Goal: Communication & Community: Answer question/provide support

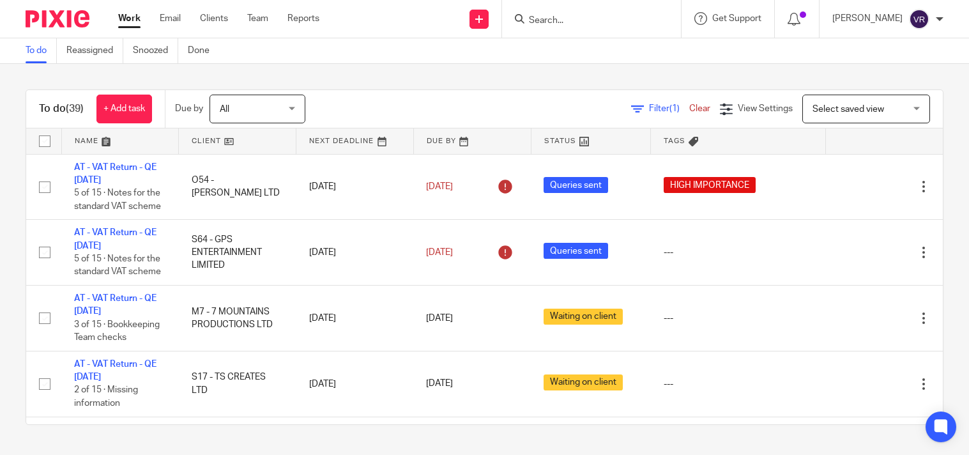
click at [590, 63] on div "To do Reassigned Snoozed Done" at bounding box center [484, 51] width 969 height 26
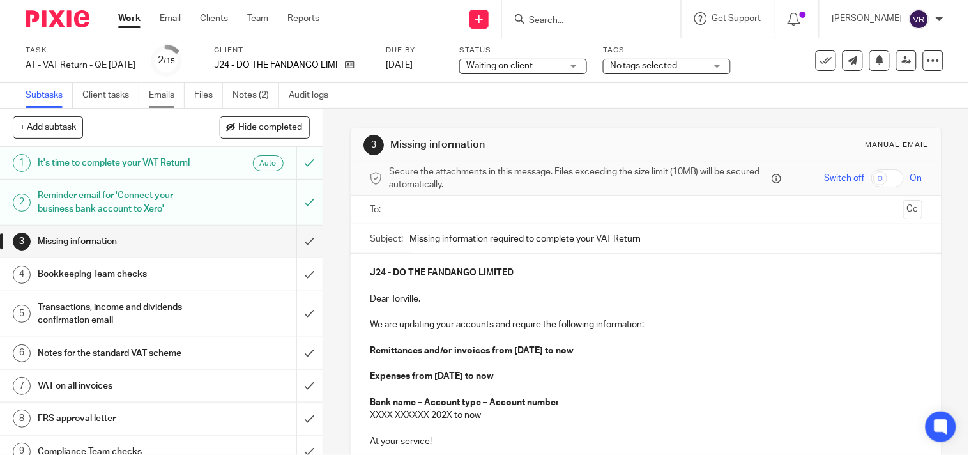
click at [164, 93] on link "Emails" at bounding box center [167, 95] width 36 height 25
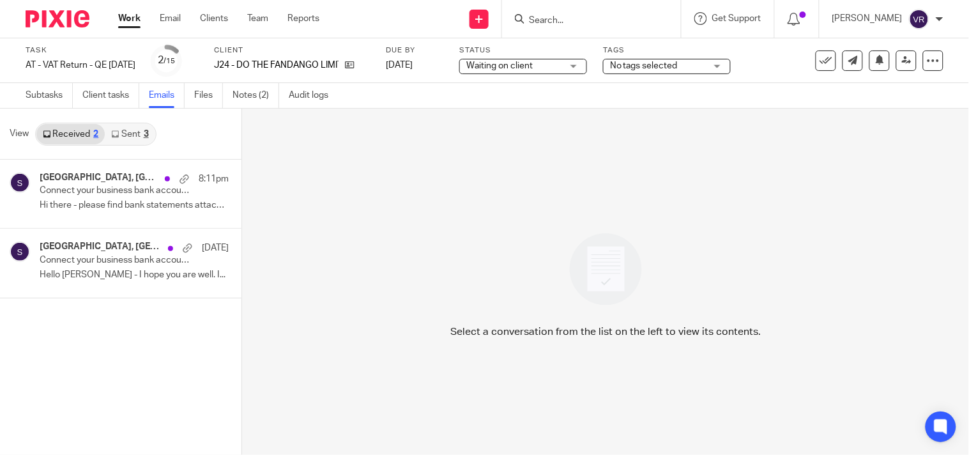
click at [134, 135] on link "Sent 3" at bounding box center [130, 134] width 50 height 20
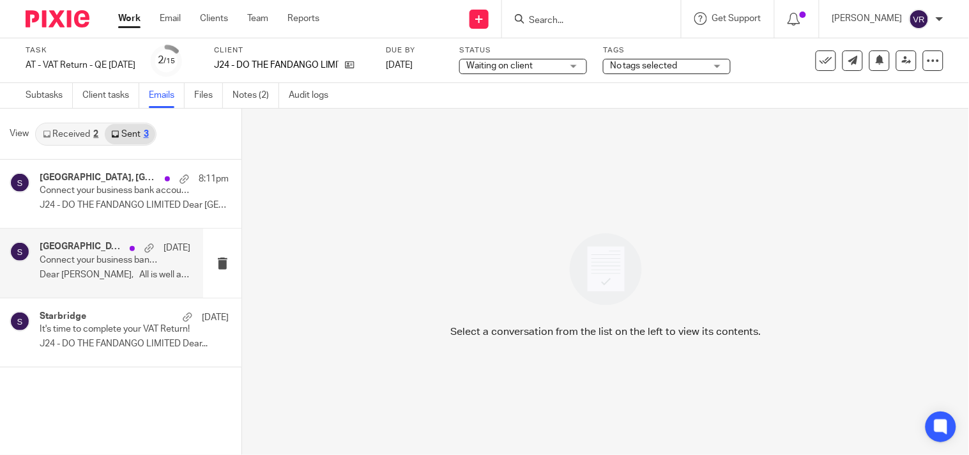
click at [91, 258] on p "Connect your business bank account to Xero" at bounding box center [100, 260] width 121 height 11
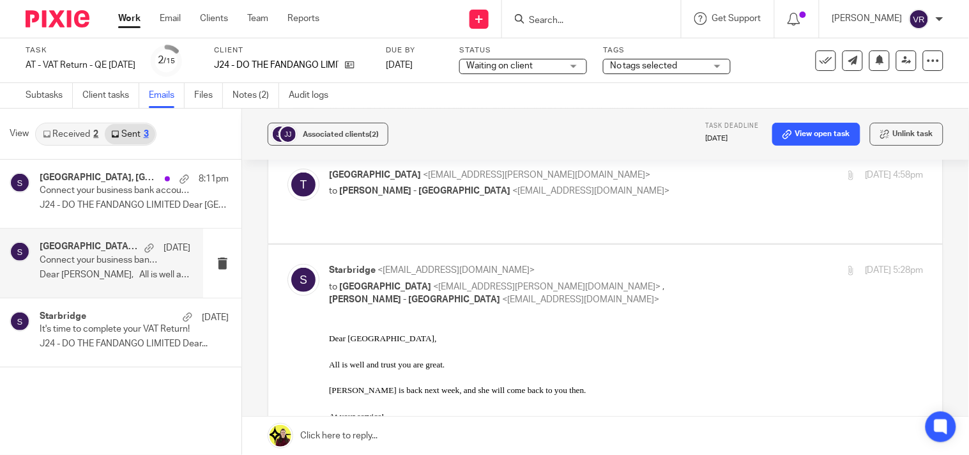
scroll to position [71, 0]
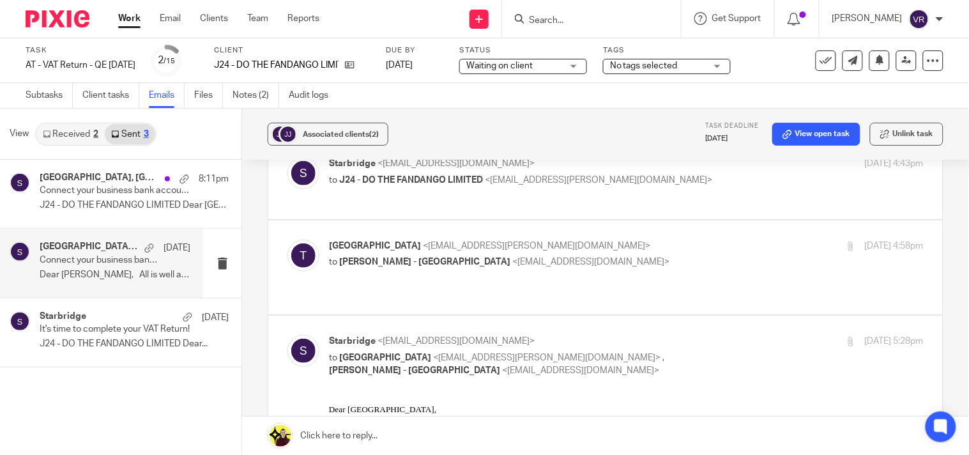
click at [635, 257] on p "to Carine Thompson - Starbridge <carine@starbridge.uk>" at bounding box center [527, 261] width 396 height 13
checkbox input "true"
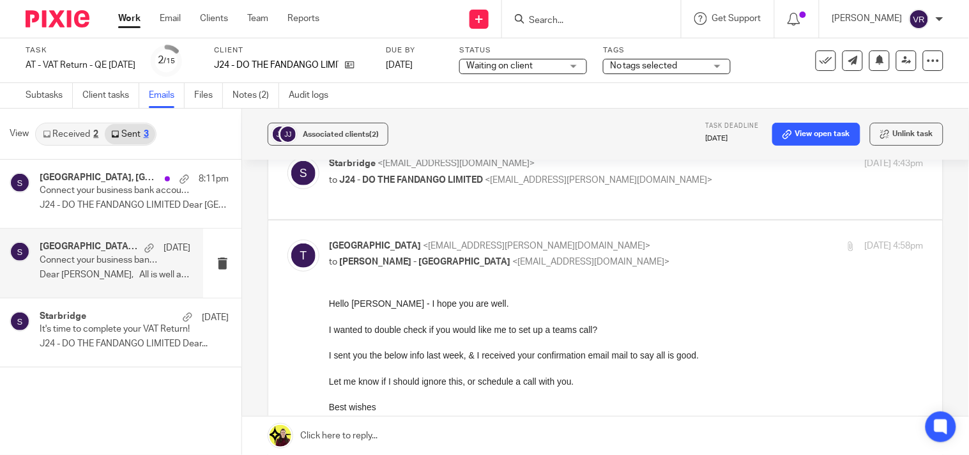
click at [637, 190] on div "Starbridge <info@starbridge.uk> to J24 - DO THE FANDANGO LIMITED <tokio.myers@g…" at bounding box center [605, 178] width 636 height 43
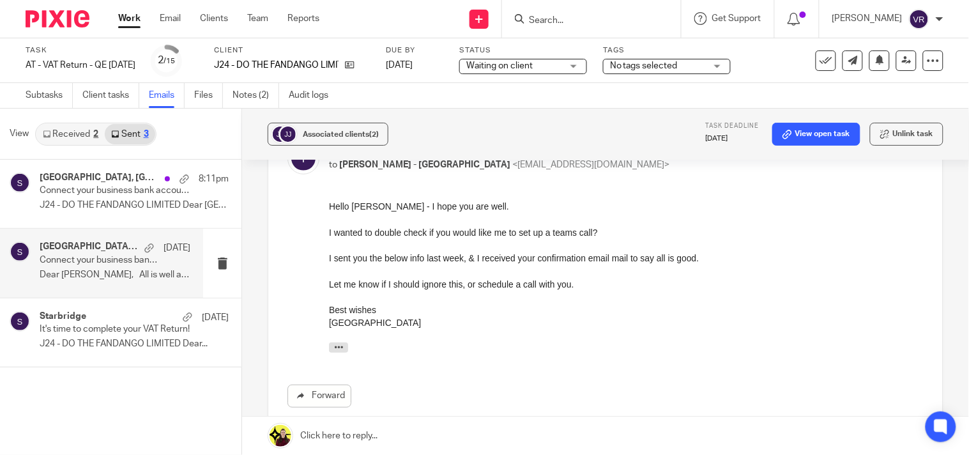
scroll to position [142, 0]
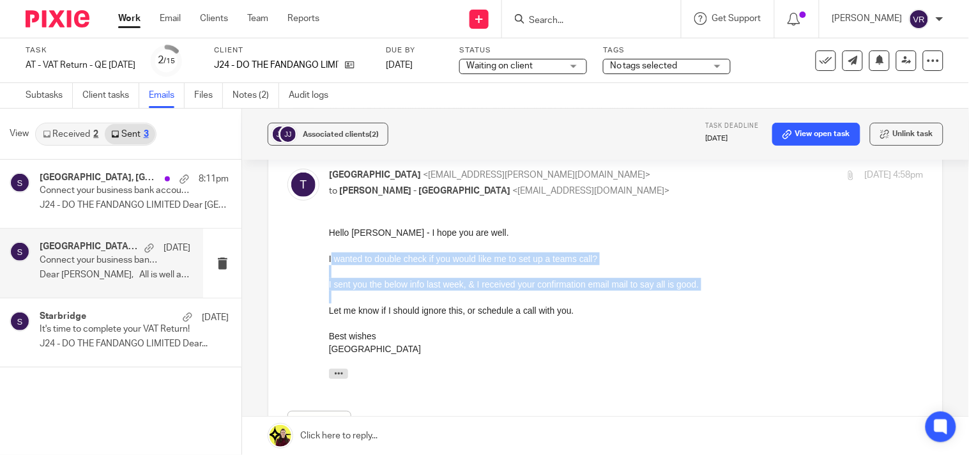
drag, startPoint x: 331, startPoint y: 259, endPoint x: 636, endPoint y: 501, distance: 388.2
click at [367, 296] on div "Hello Carine - I hope you are well. I wanted to double check if you would like …" at bounding box center [625, 304] width 595 height 159
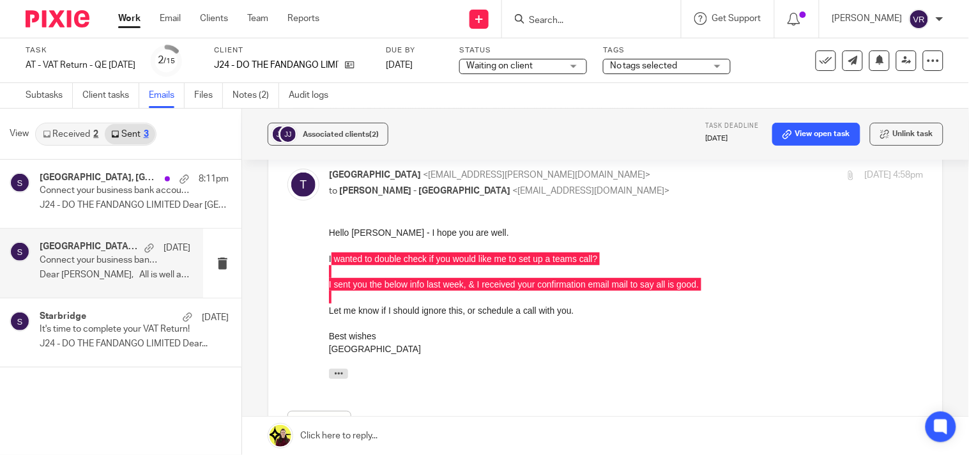
click at [323, 265] on div "Forward Attachments Save all attachments image350411 .jpg image534433 .jpg" at bounding box center [605, 366] width 636 height 281
click at [324, 261] on div "Forward Attachments Save all attachments image350411 .jpg image534433 .jpg" at bounding box center [605, 366] width 636 height 281
click at [309, 265] on div "Forward Attachments Save all attachments image350411 .jpg image534433 .jpg" at bounding box center [605, 366] width 636 height 281
click at [323, 263] on div "Forward Attachments Save all attachments image350411 .jpg image534433 .jpg" at bounding box center [605, 366] width 636 height 281
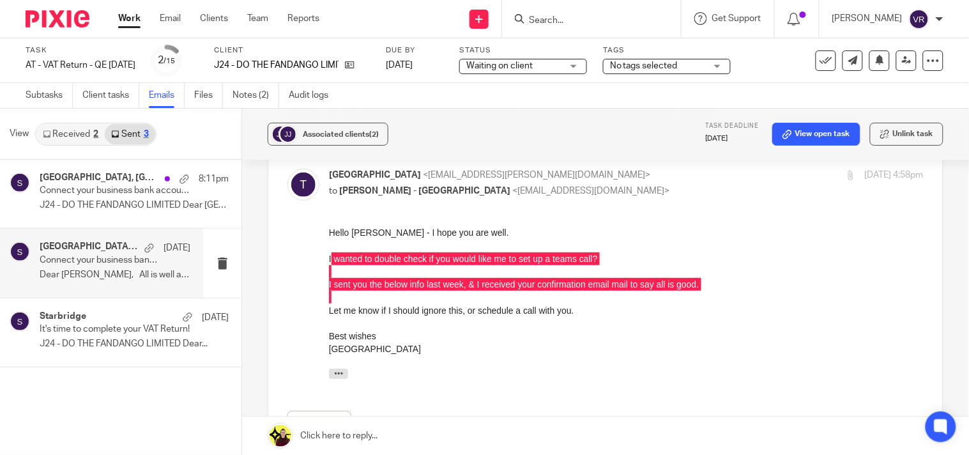
click at [831, 216] on div "Tokio <tokio.myers@gmail.com> to Carine Thompson - Starbridge <carine@starbridg…" at bounding box center [605, 350] width 636 height 363
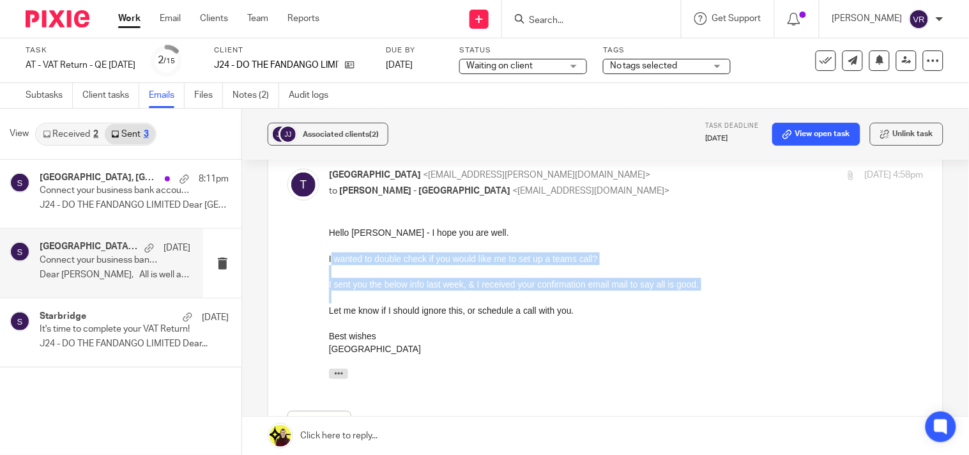
click at [864, 263] on div "I wanted to double check if you would like me to set up a teams call?" at bounding box center [625, 258] width 595 height 13
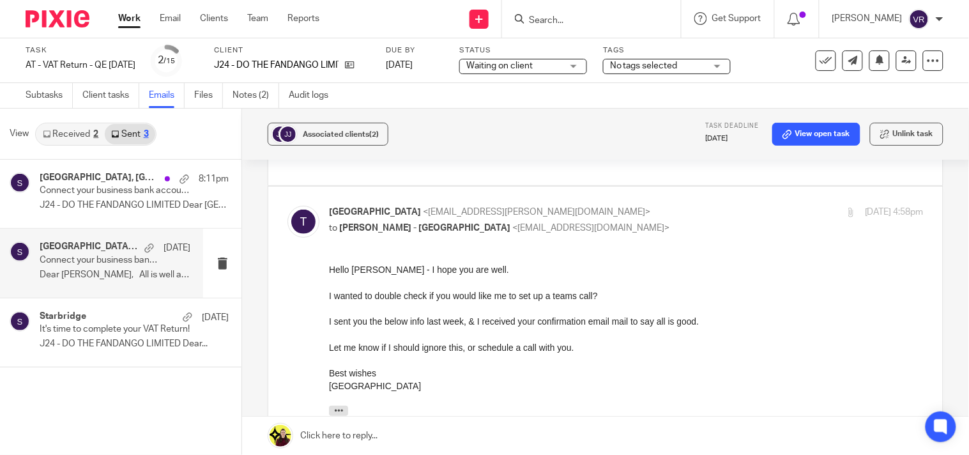
scroll to position [90, 0]
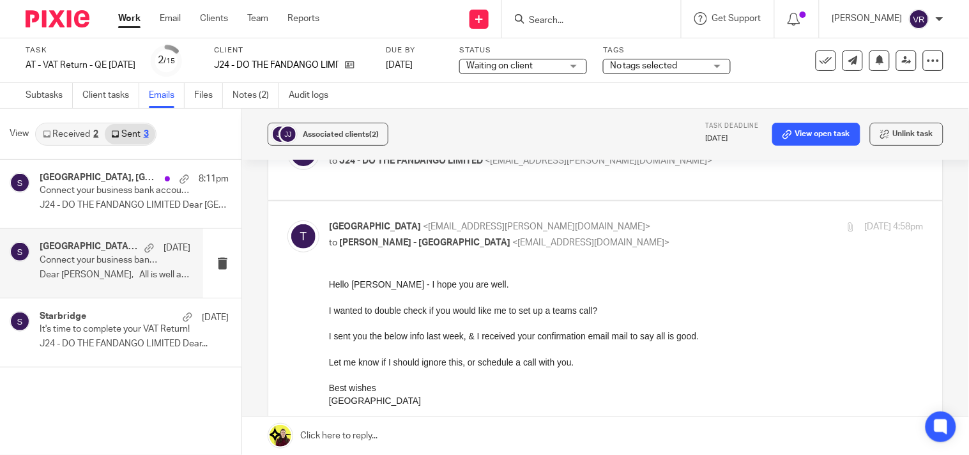
drag, startPoint x: 653, startPoint y: 591, endPoint x: 574, endPoint y: 363, distance: 241.2
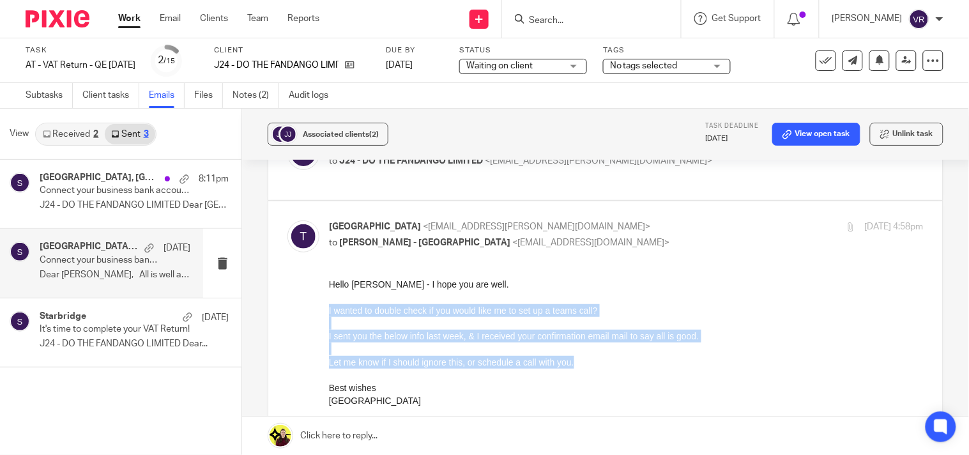
drag, startPoint x: 572, startPoint y: 363, endPoint x: 322, endPoint y: 307, distance: 256.0
click html "Hello Carine - I hope you are well. I wanted to double check if you would like …"
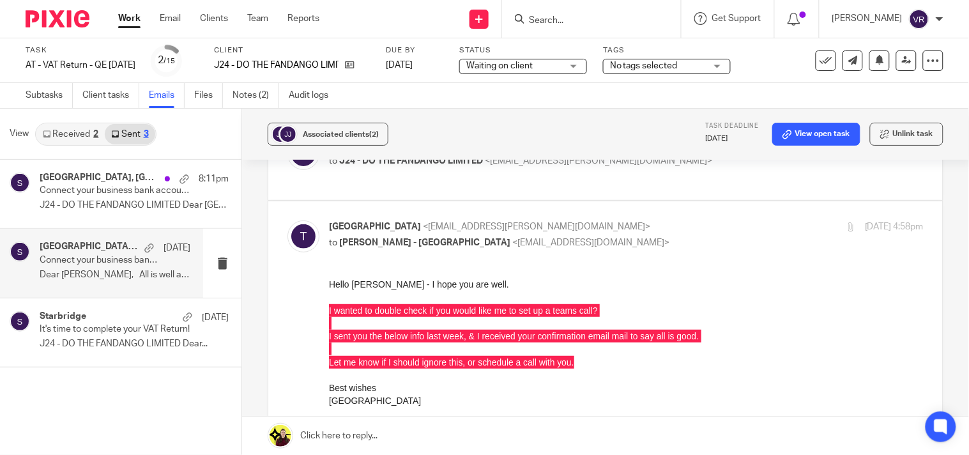
click at [929, 312] on div "Associated clients (2) Task deadline 31 Aug 2025 View open task Unlink task Con…" at bounding box center [605, 282] width 727 height 346
click at [929, 303] on div "Associated clients (2) Task deadline 31 Aug 2025 View open task Unlink task Con…" at bounding box center [605, 282] width 727 height 346
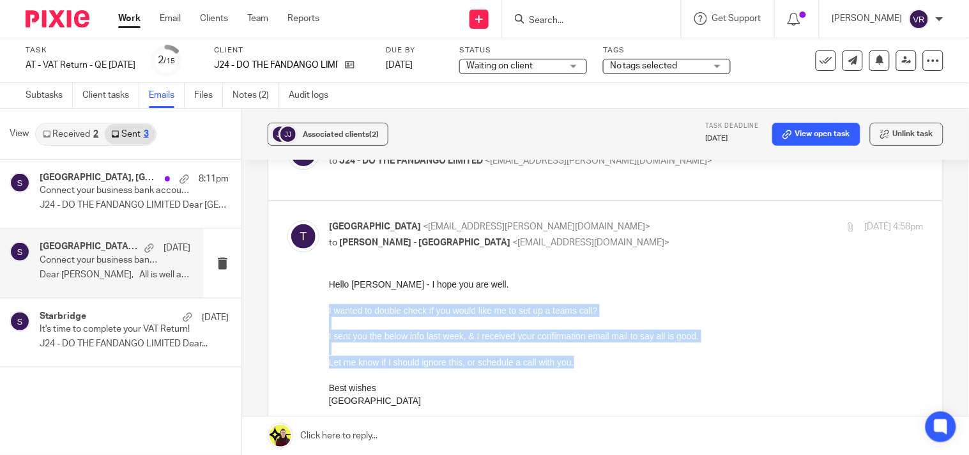
click at [841, 322] on div at bounding box center [625, 322] width 595 height 13
